Goal: Information Seeking & Learning: Learn about a topic

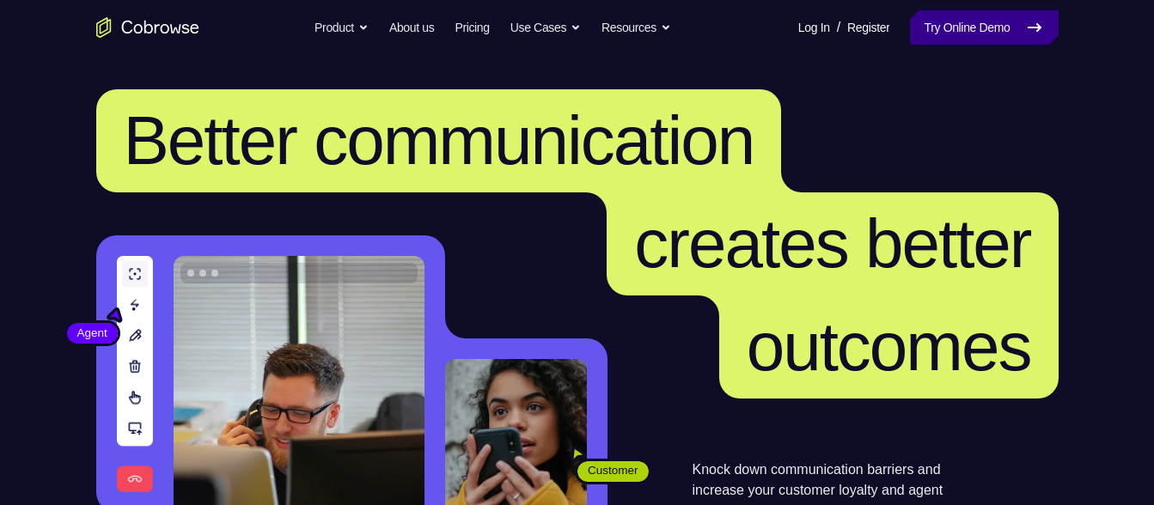
click at [1014, 24] on link "Try Online Demo" at bounding box center [984, 27] width 148 height 34
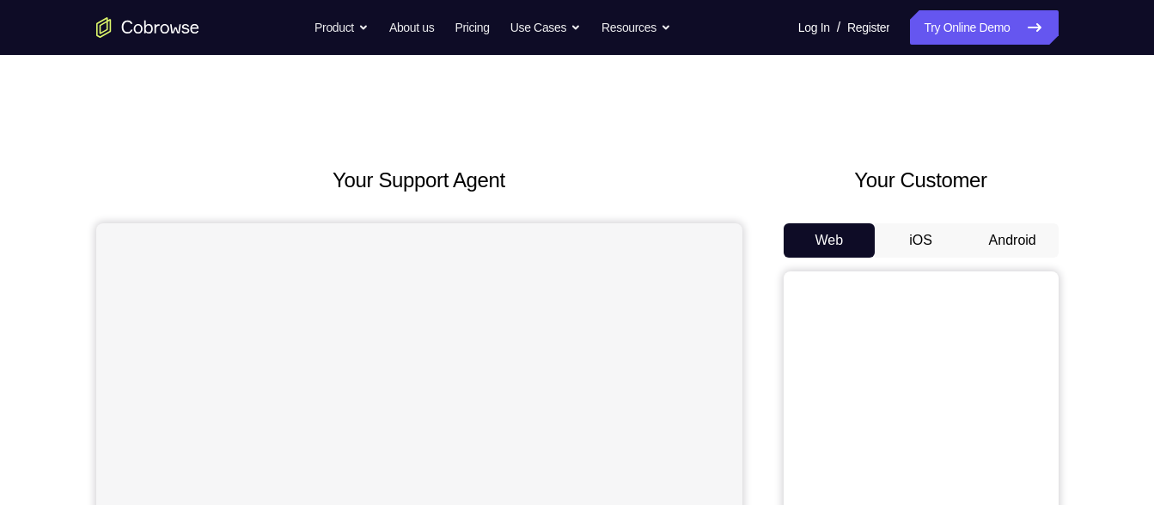
click at [991, 245] on button "Android" at bounding box center [1012, 240] width 92 height 34
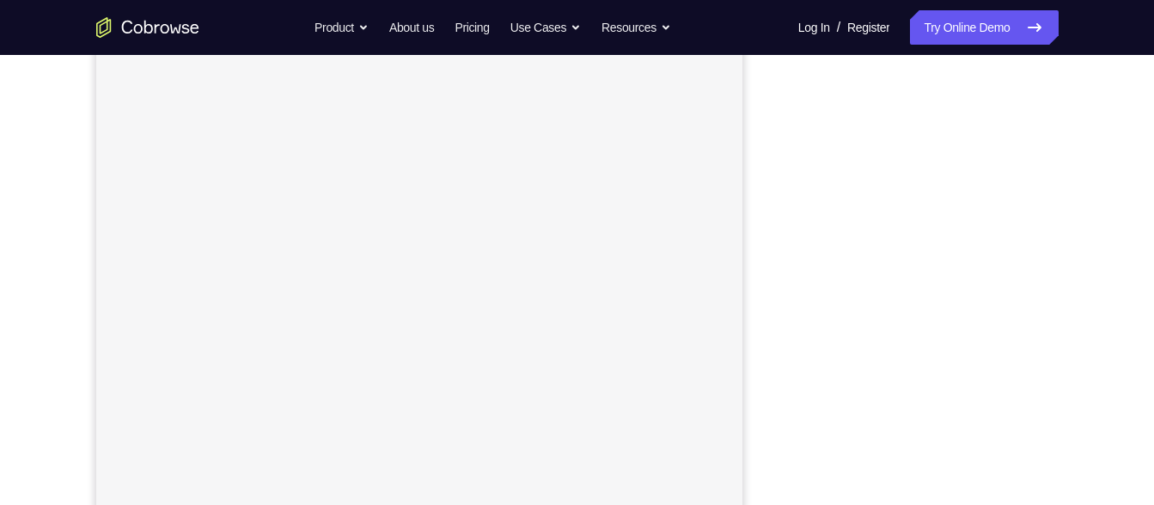
scroll to position [285, 0]
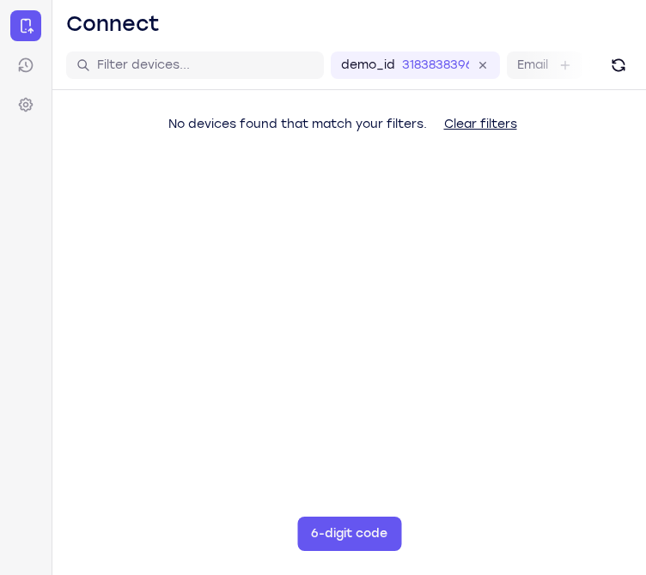
drag, startPoint x: 620, startPoint y: 182, endPoint x: 655, endPoint y: 259, distance: 84.2
click at [645, 259] on html "Skip to main content Connect Sessions Settings Open main menu Connect demo_id 3…" at bounding box center [323, 287] width 646 height 575
